Goal: Information Seeking & Learning: Learn about a topic

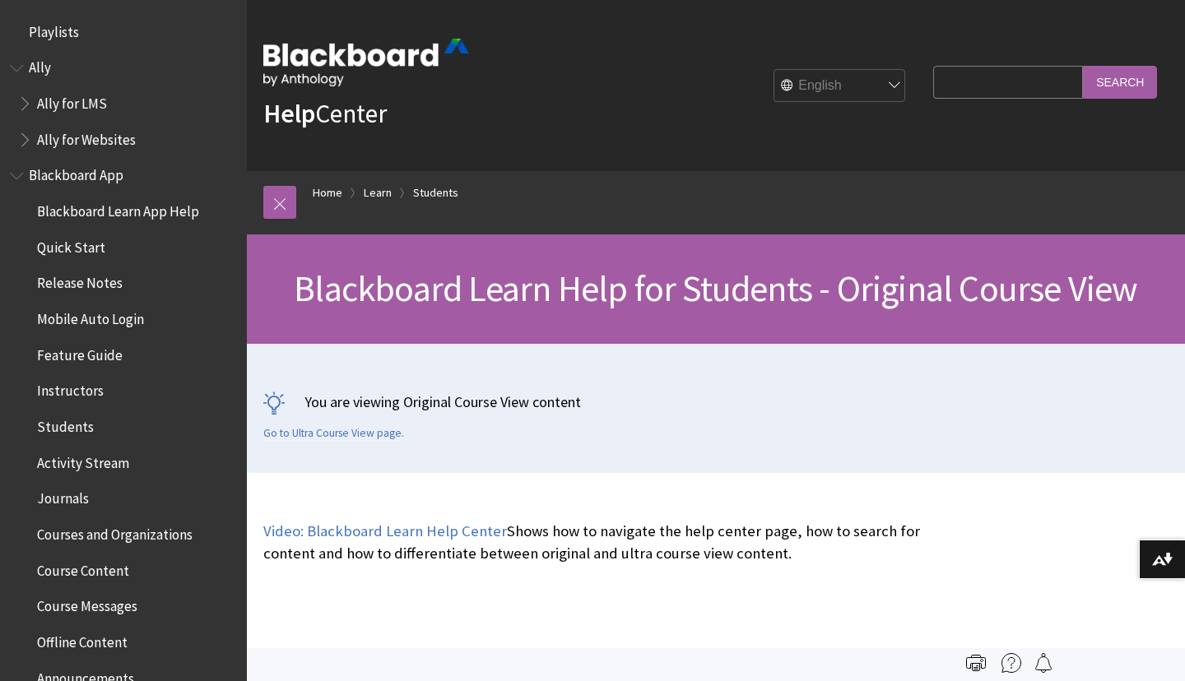
scroll to position [1944, 0]
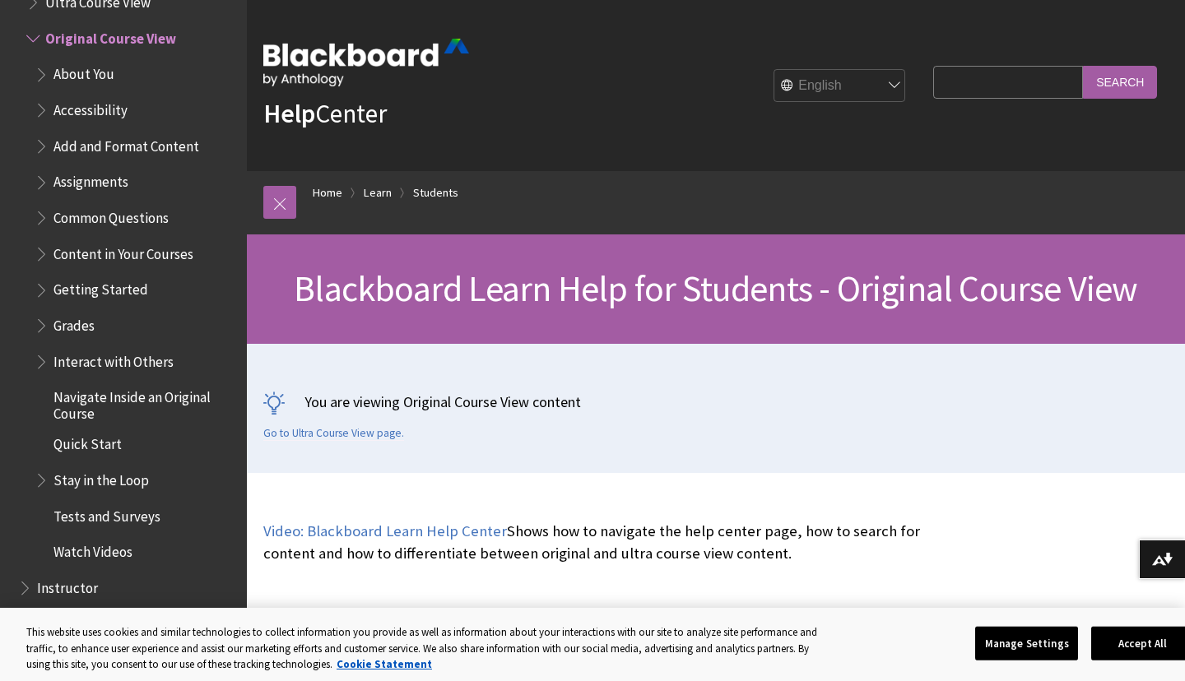
click at [971, 87] on input "Search Query" at bounding box center [1008, 82] width 150 height 32
type input "collaborate"
click at [1083, 66] on input "Search" at bounding box center [1120, 82] width 74 height 32
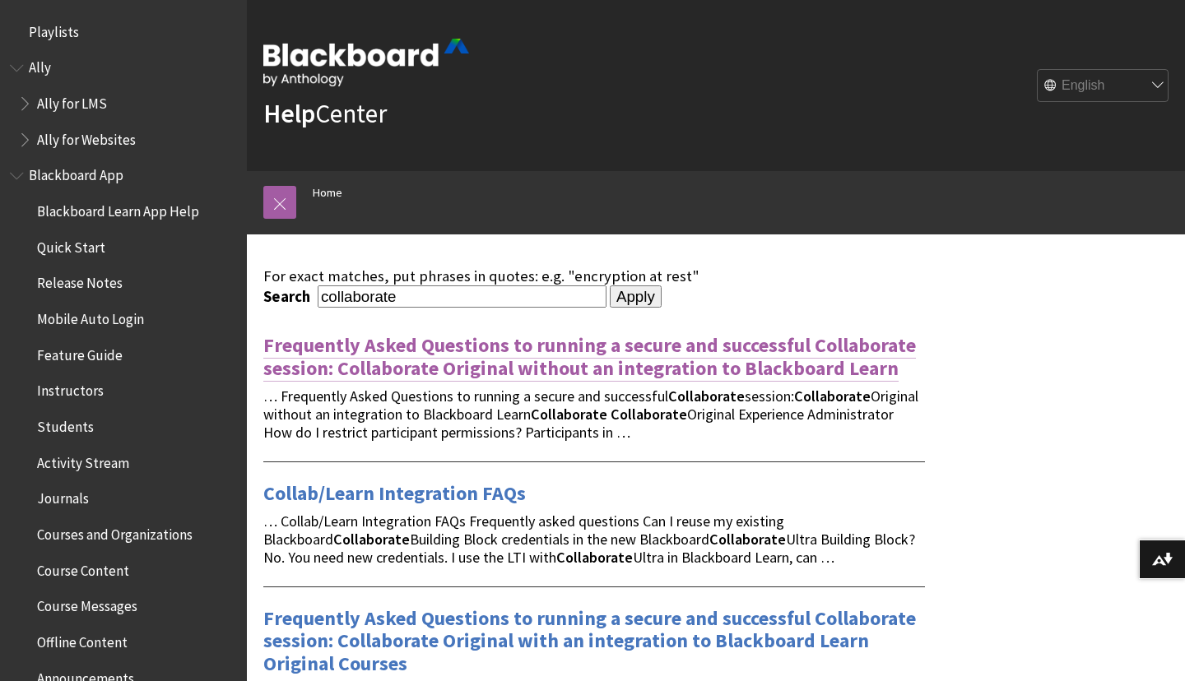
click at [677, 365] on link "Frequently Asked Questions to running a secure and successful Collaborate sessi…" at bounding box center [589, 356] width 653 height 49
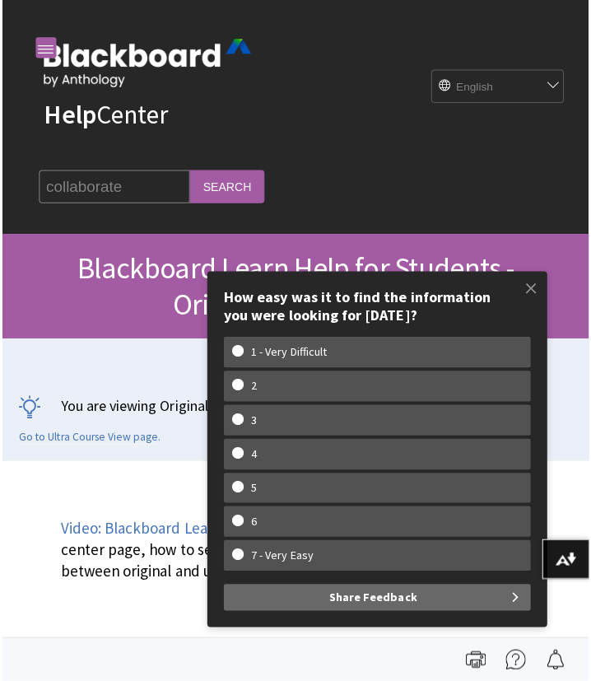
scroll to position [1944, 0]
